Goal: Navigation & Orientation: Find specific page/section

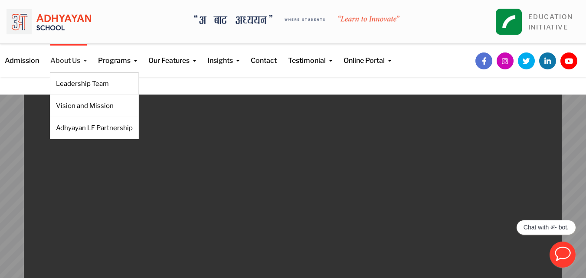
click at [85, 62] on link "About Us" at bounding box center [68, 55] width 36 height 22
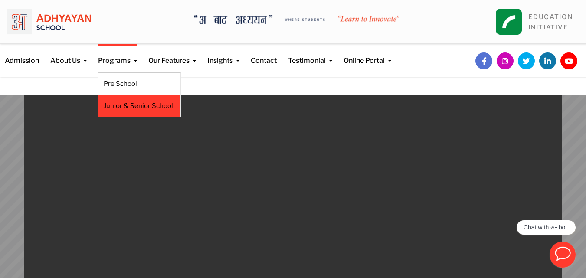
click at [125, 102] on link "Junior & Senior School" at bounding box center [139, 106] width 71 height 10
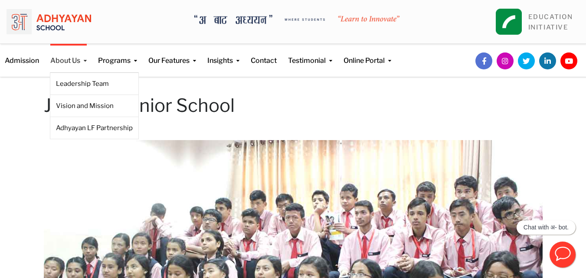
click at [75, 62] on link "About Us" at bounding box center [68, 55] width 36 height 22
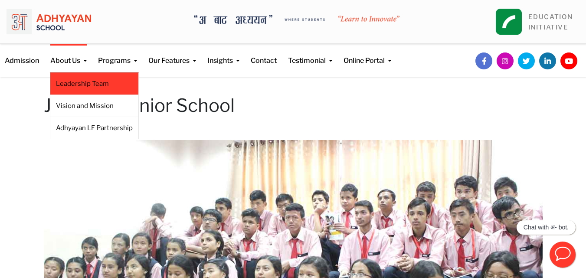
click at [82, 77] on li "Leadership Team" at bounding box center [94, 83] width 89 height 23
